Goal: Information Seeking & Learning: Learn about a topic

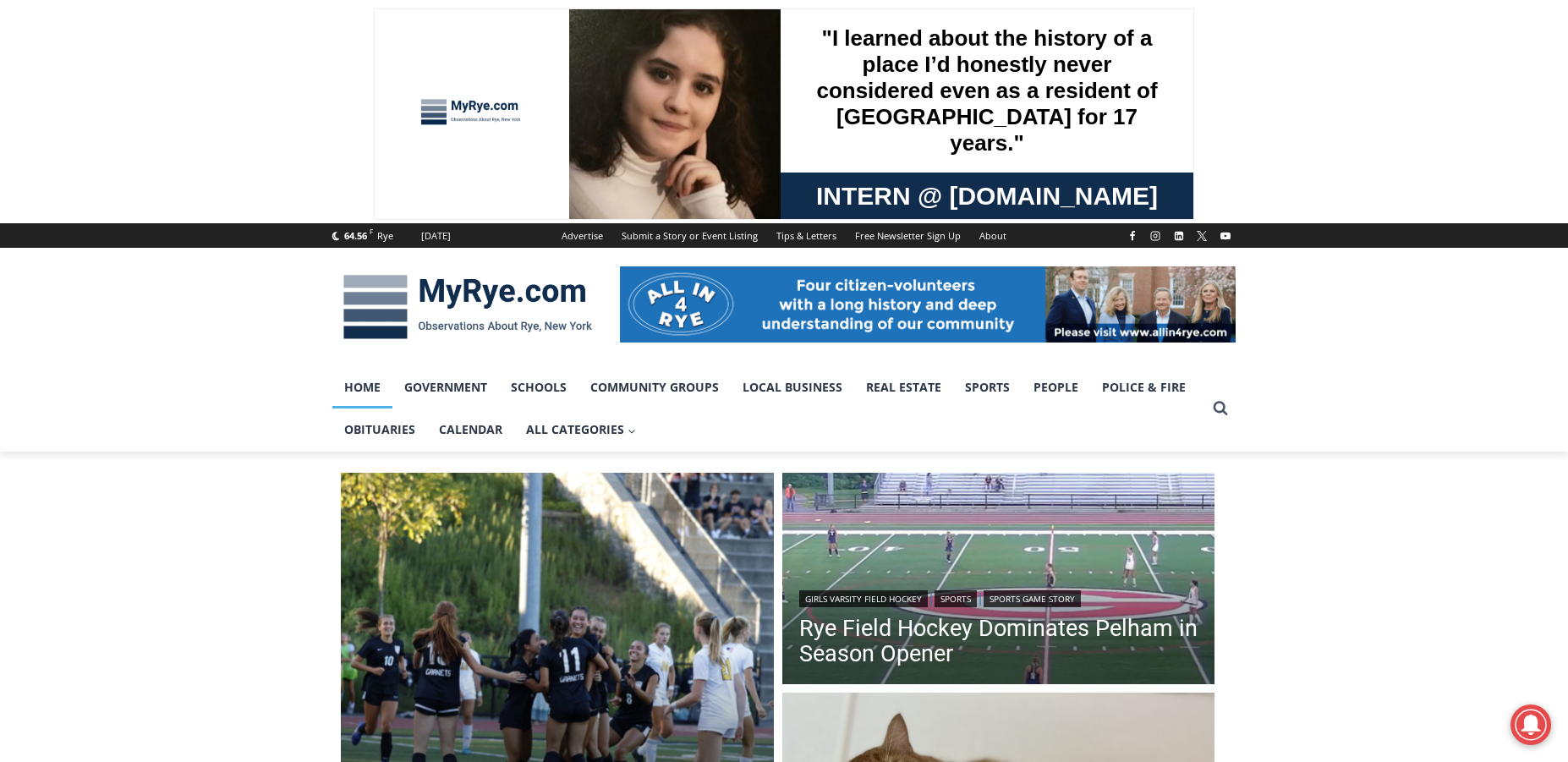
click at [362, 398] on link "Home" at bounding box center [362, 387] width 60 height 43
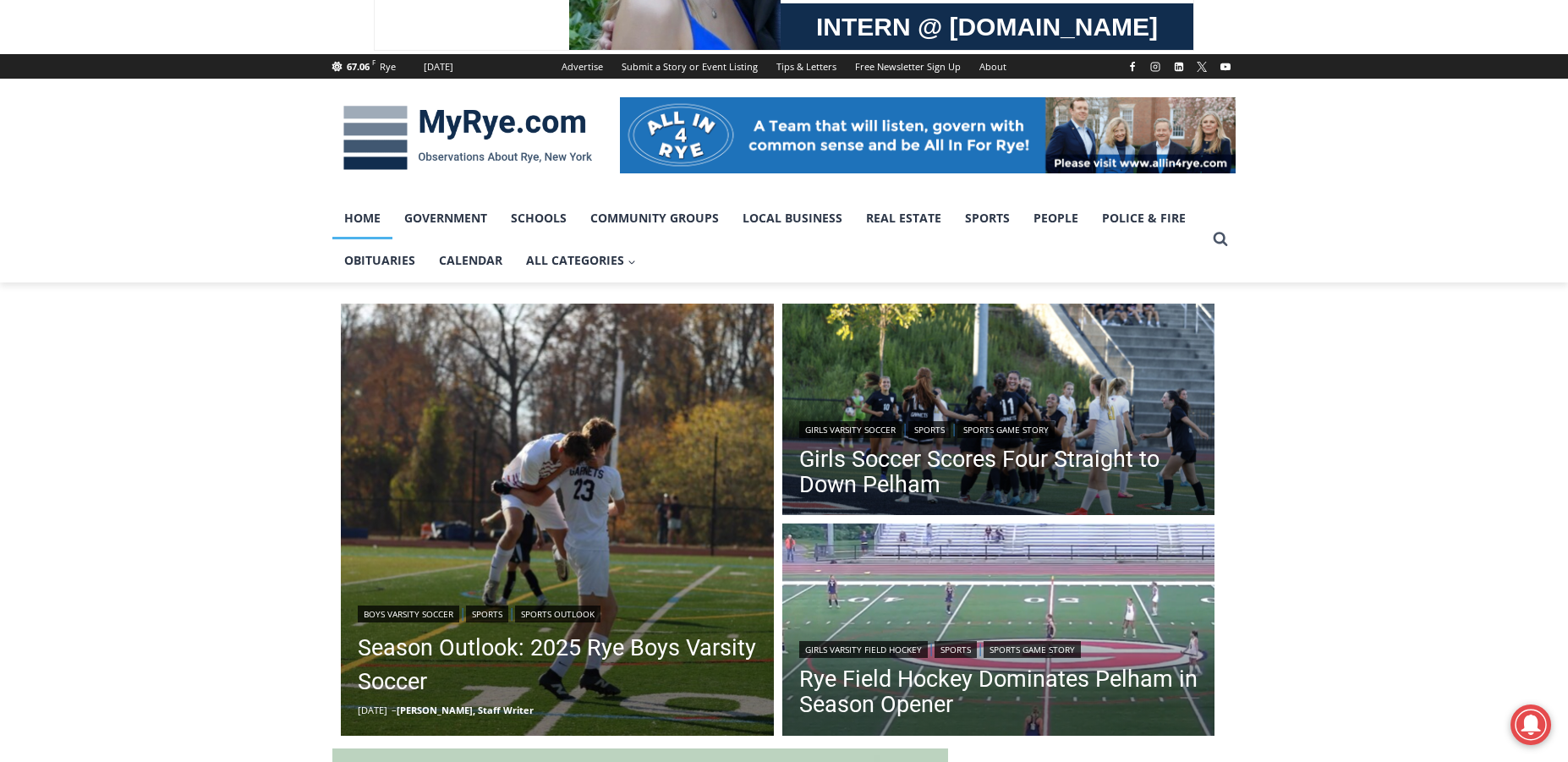
scroll to position [338, 0]
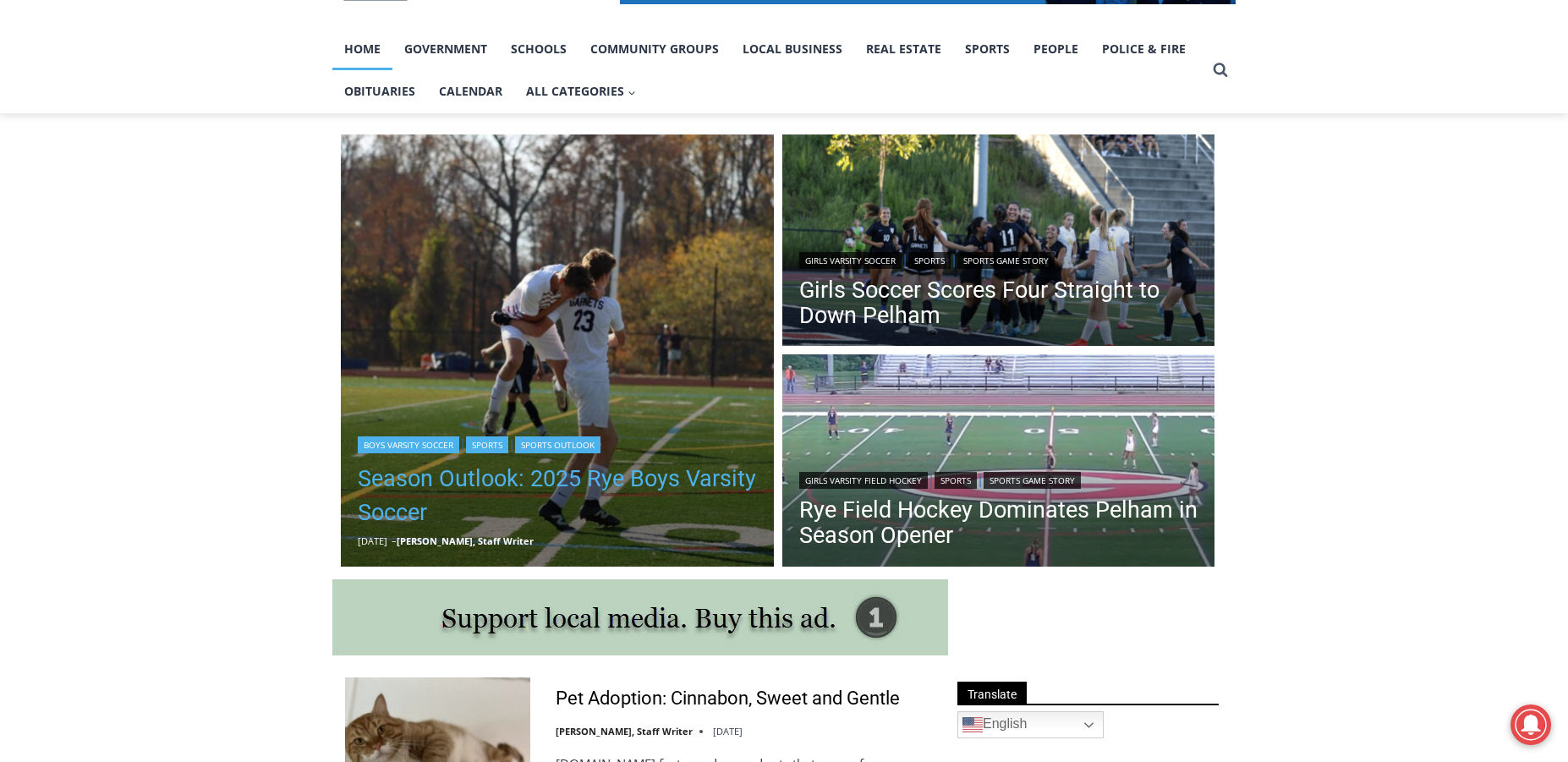
click at [420, 487] on link "Season Outlook: 2025 Rye Boys Varsity Soccer" at bounding box center [557, 495] width 399 height 67
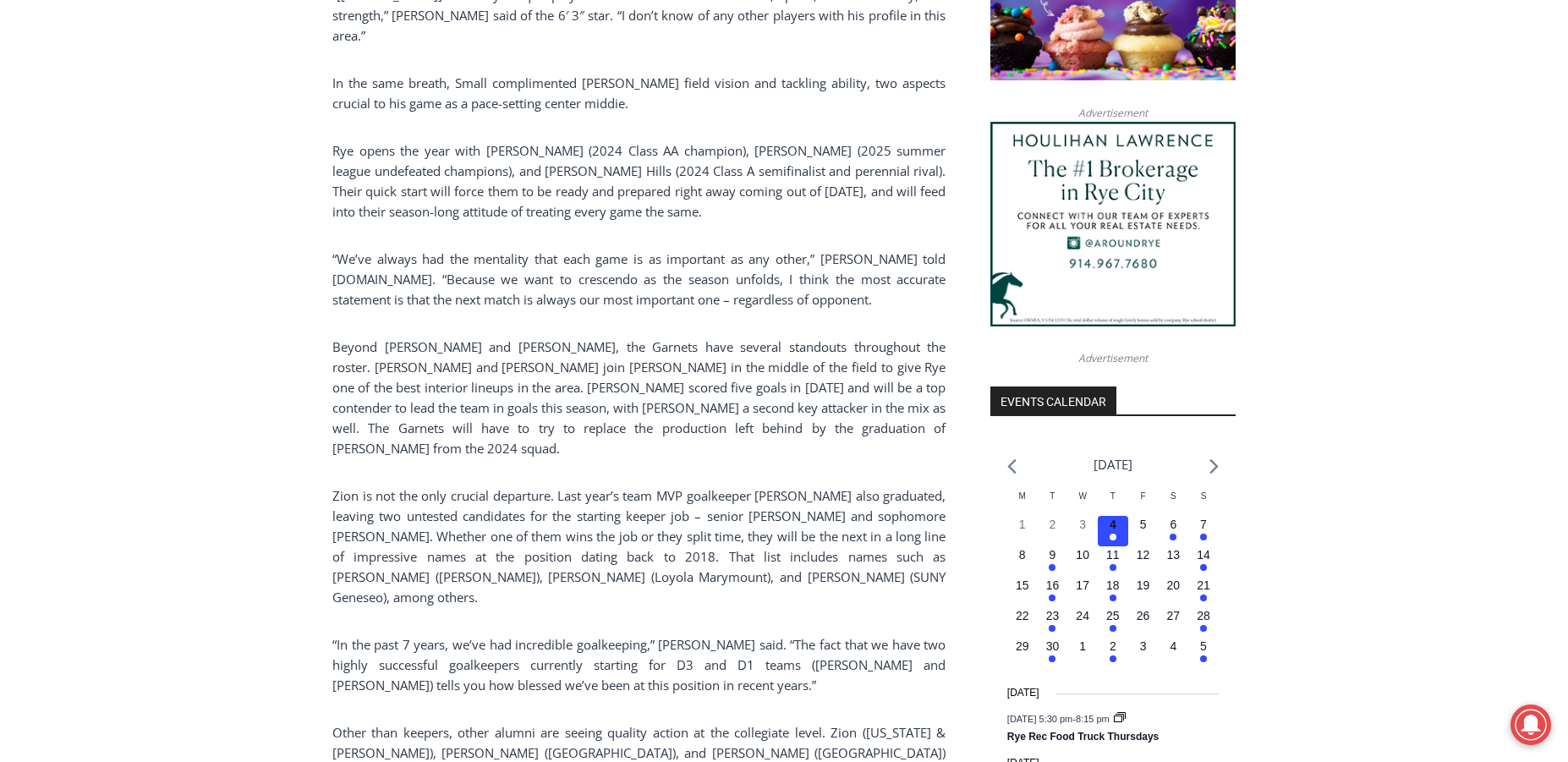
scroll to position [1691, 0]
